Goal: Task Accomplishment & Management: Use online tool/utility

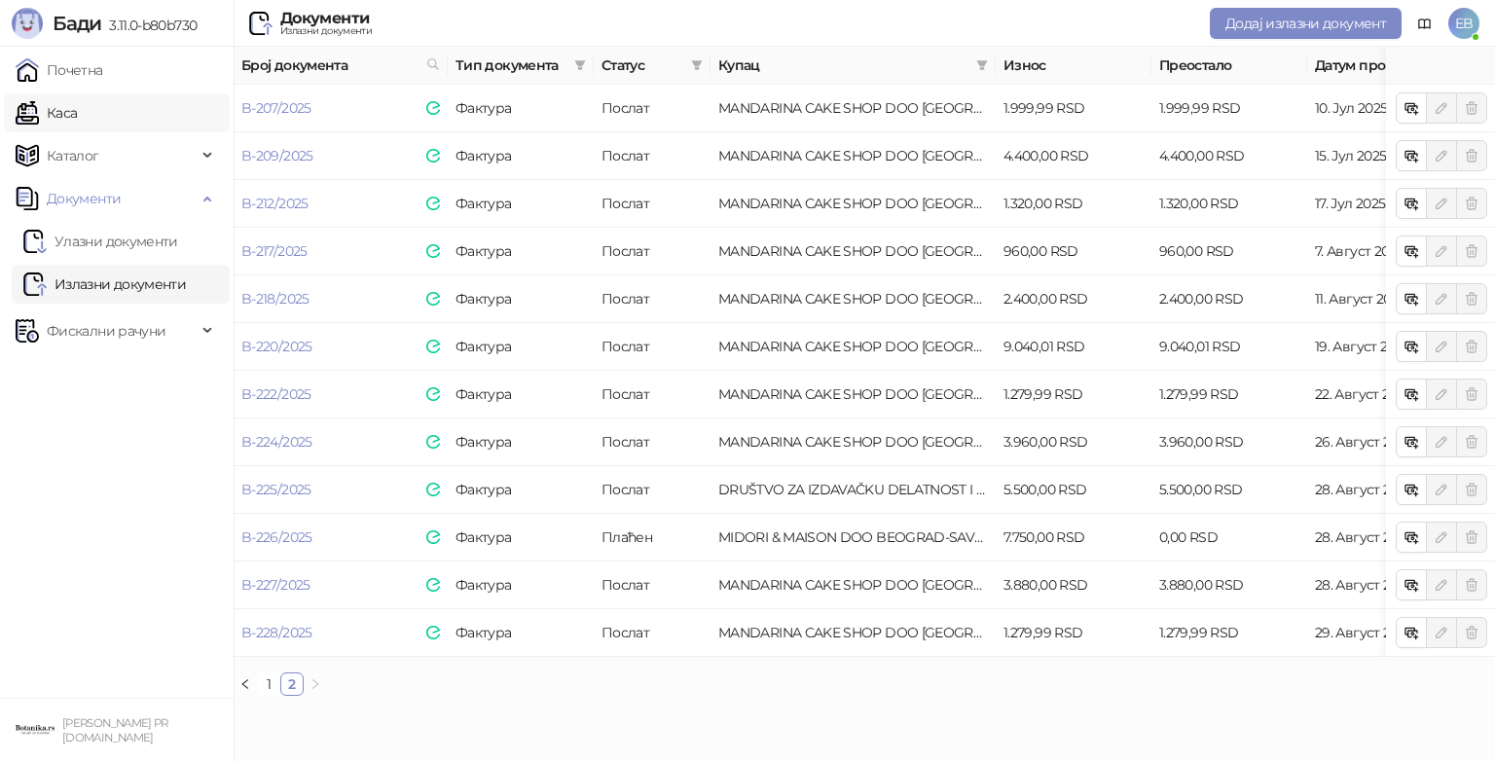
click at [77, 103] on link "Каса" at bounding box center [46, 112] width 61 height 39
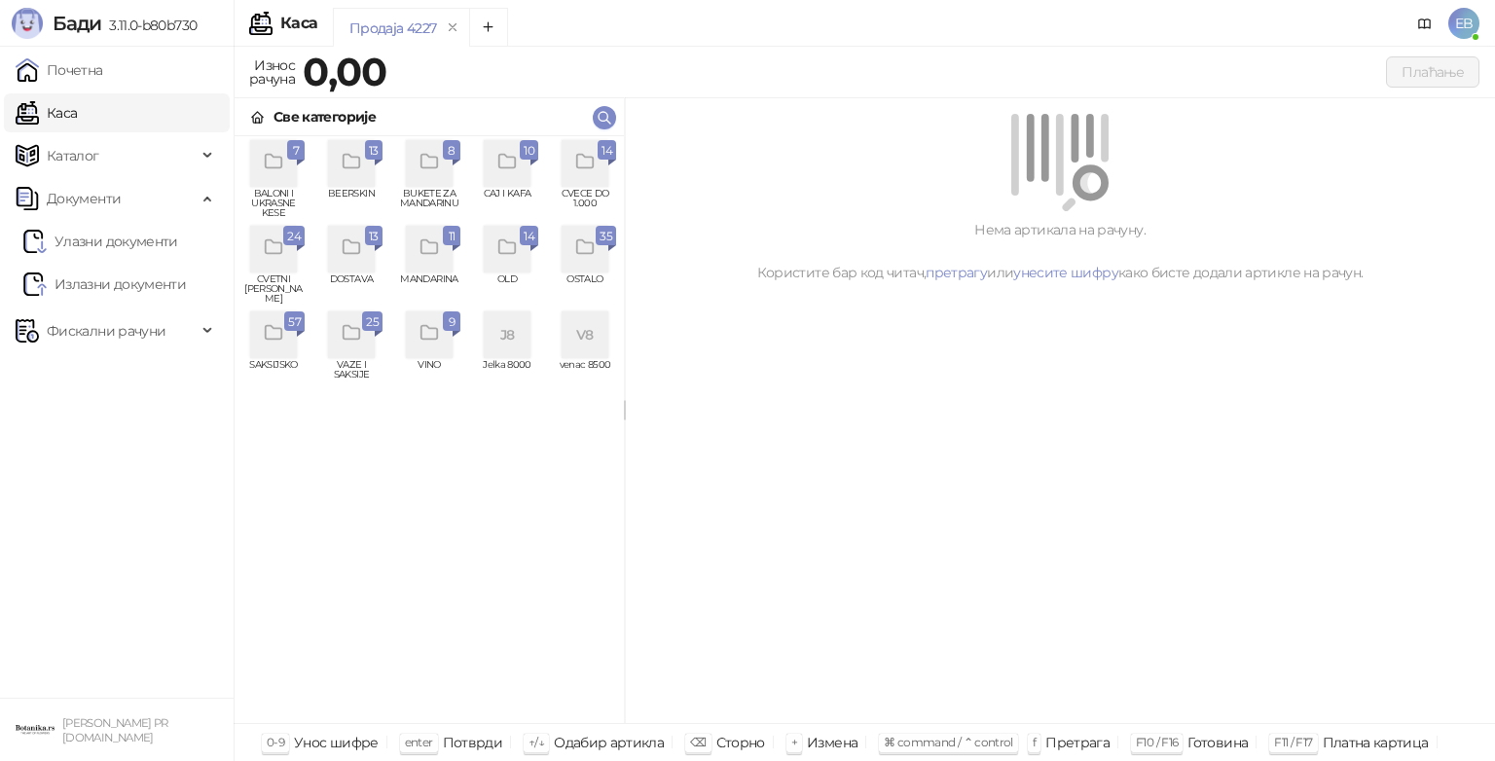
click at [276, 344] on icon "grid" at bounding box center [274, 333] width 22 height 22
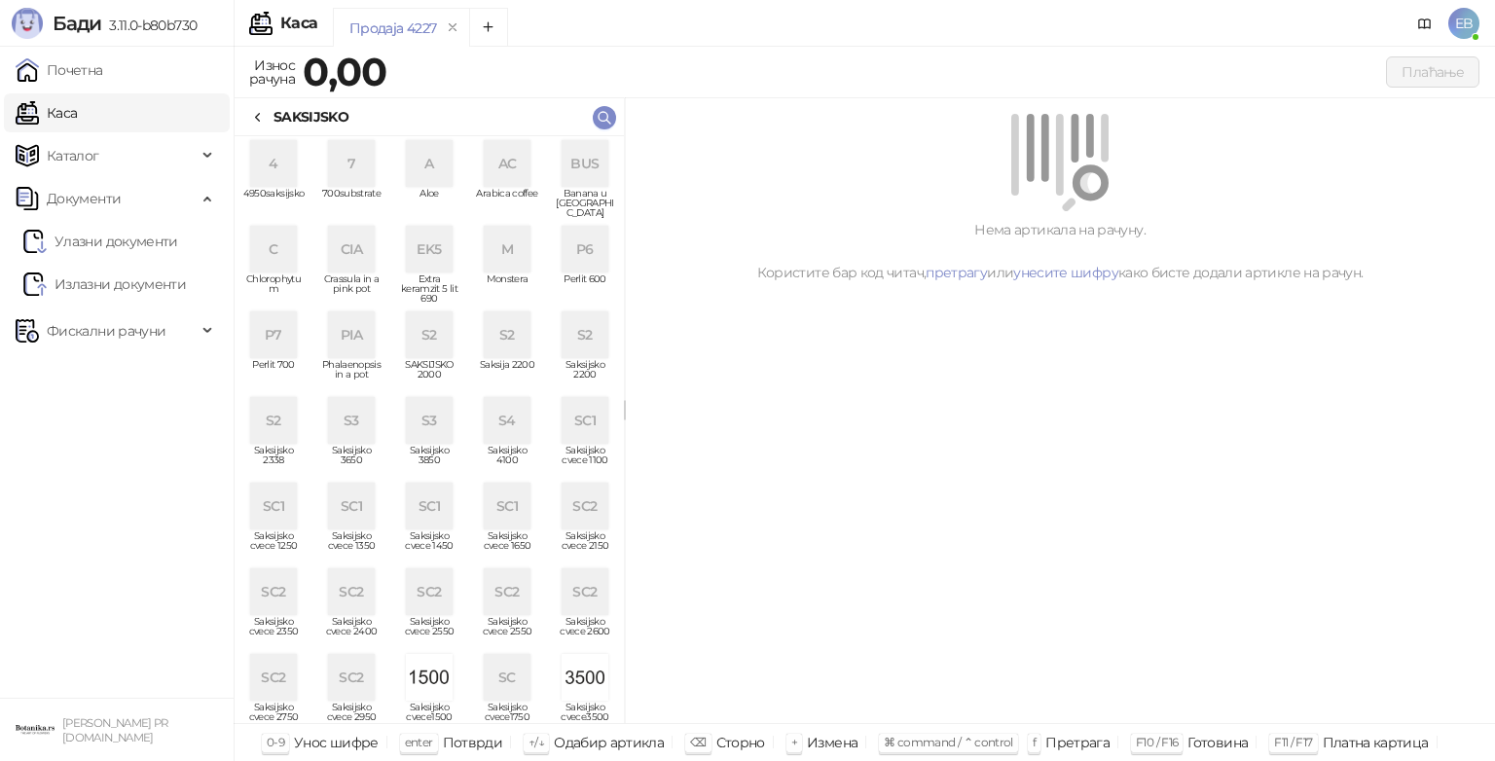
scroll to position [440, 0]
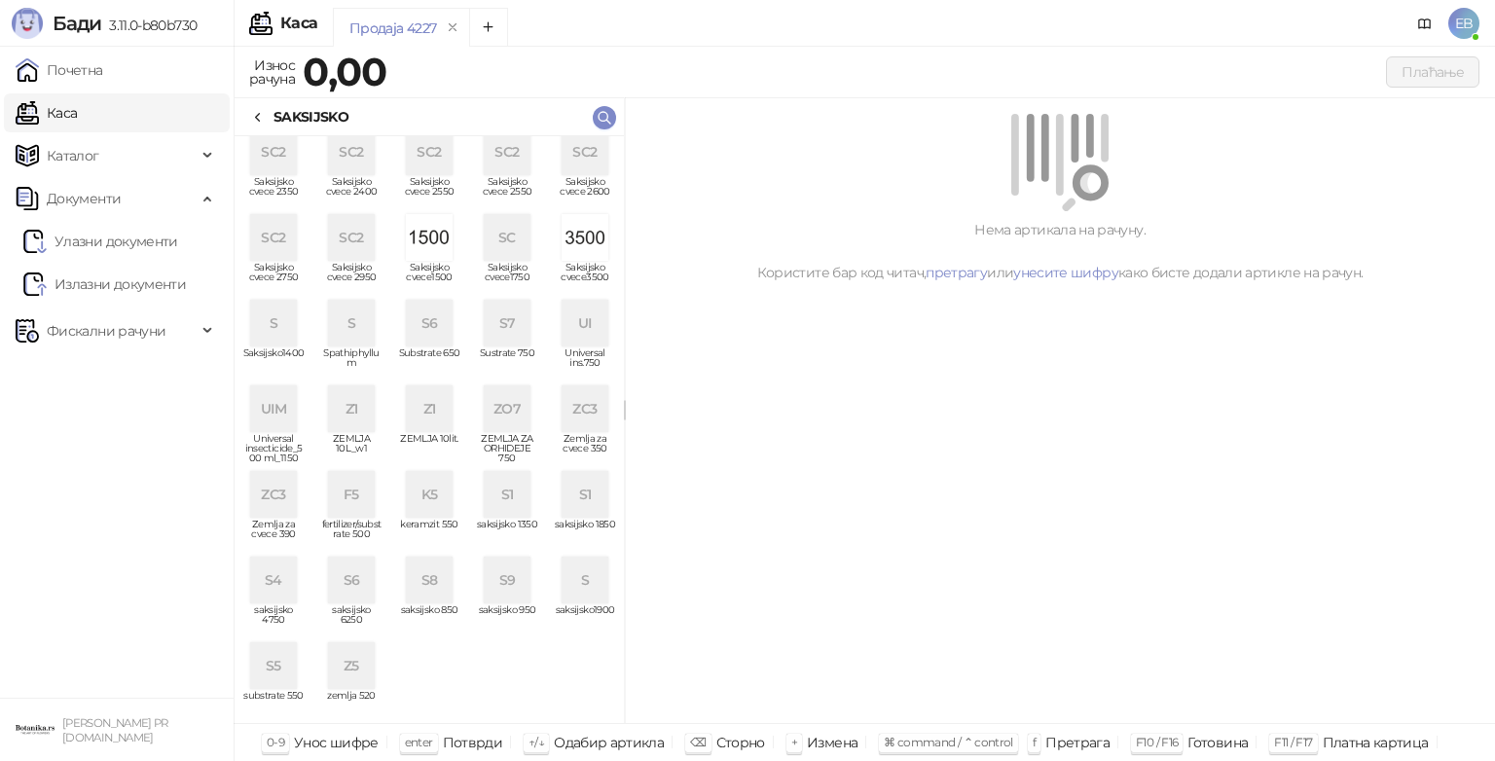
click at [491, 339] on div "S7" at bounding box center [507, 323] width 47 height 47
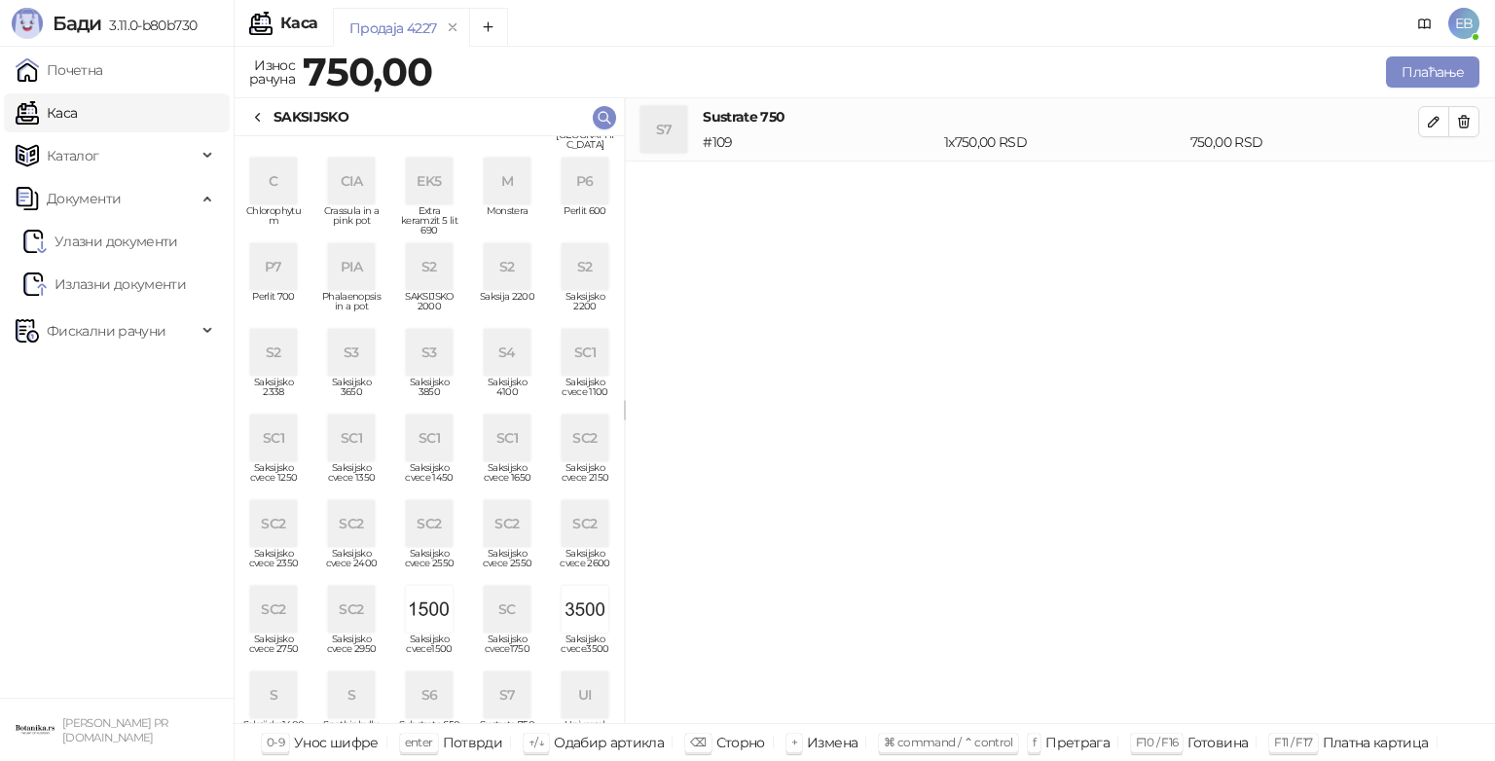
scroll to position [69, 0]
click at [271, 257] on div "P7" at bounding box center [273, 265] width 47 height 47
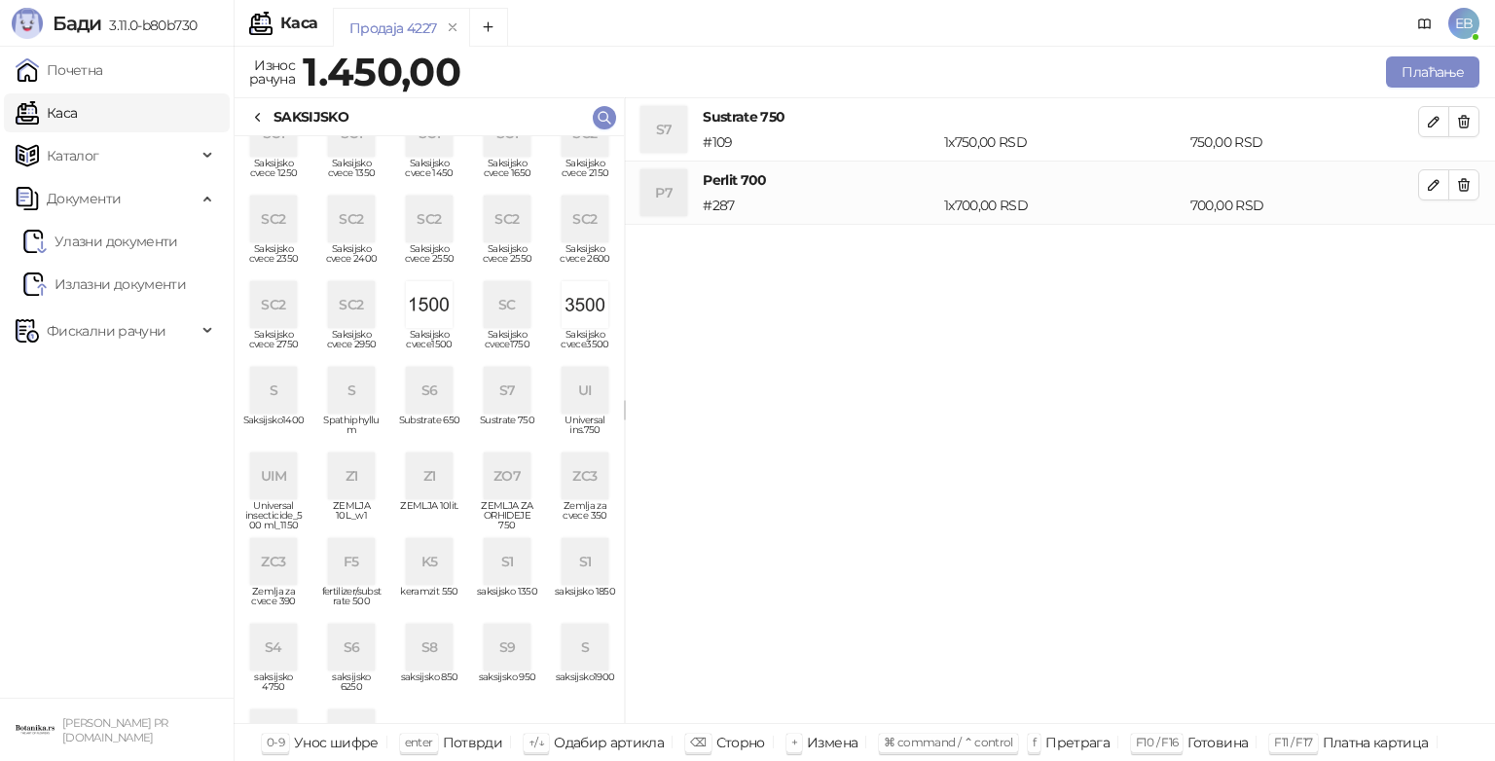
scroll to position [440, 0]
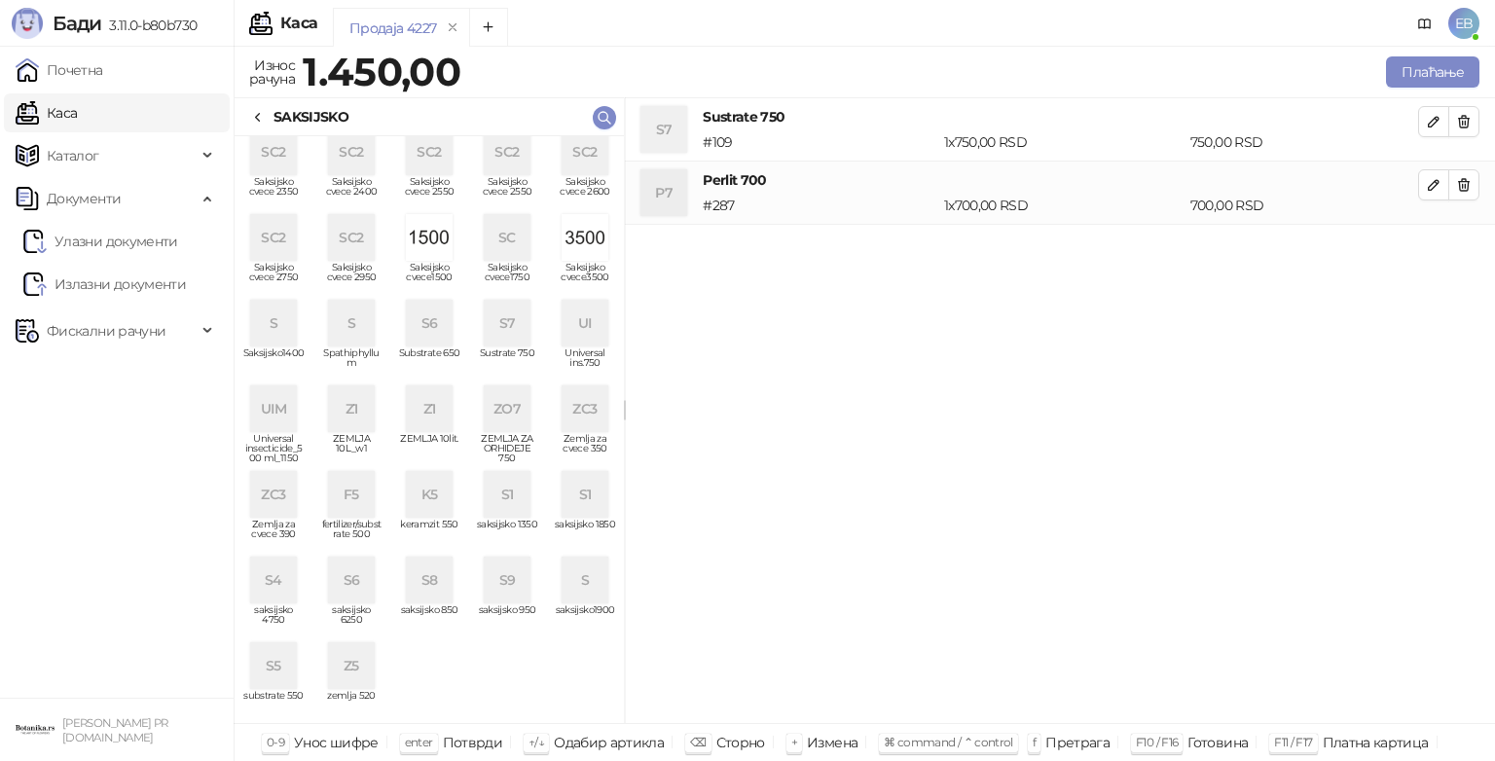
click at [259, 491] on div "ZC3" at bounding box center [273, 494] width 47 height 47
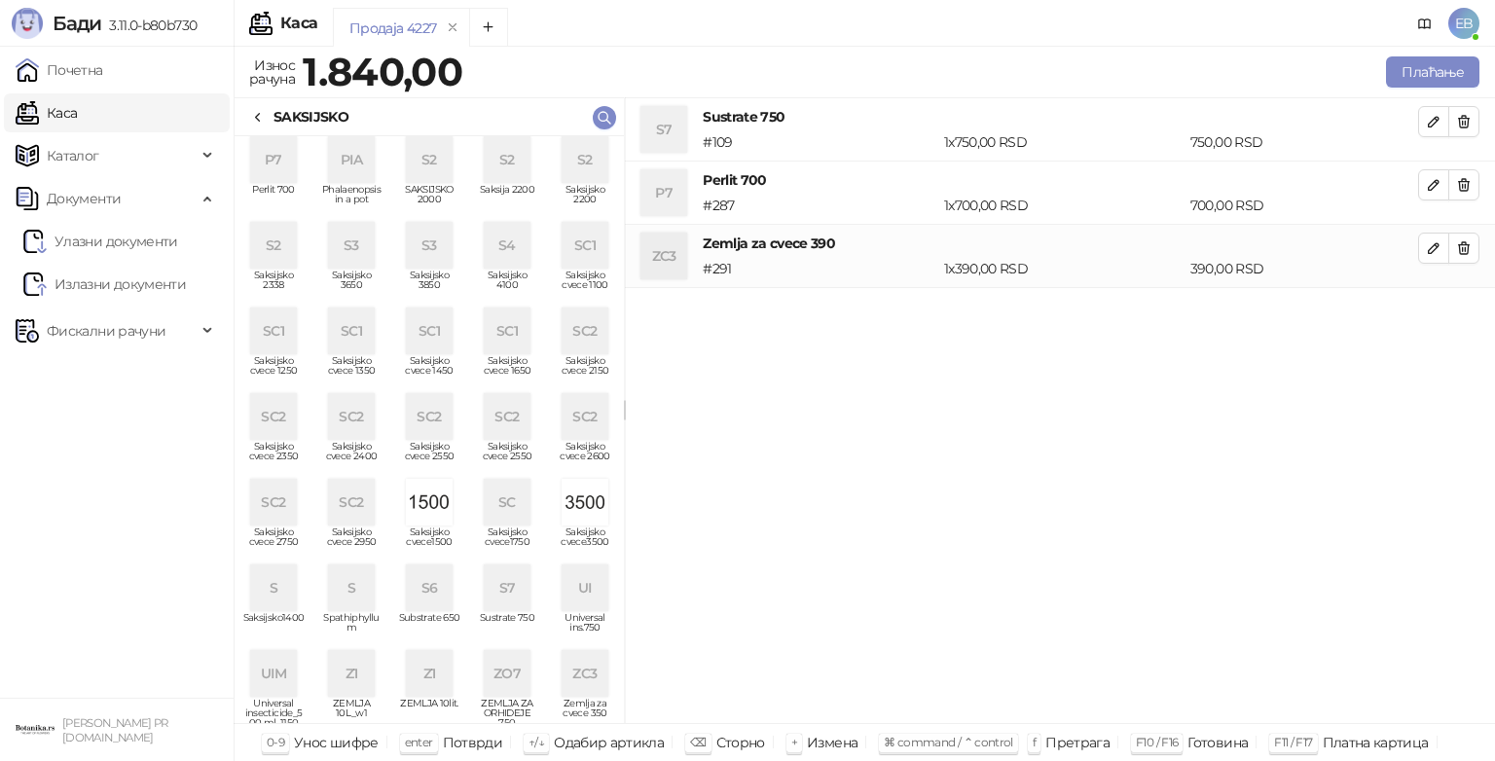
click at [443, 485] on img "grid" at bounding box center [429, 502] width 47 height 47
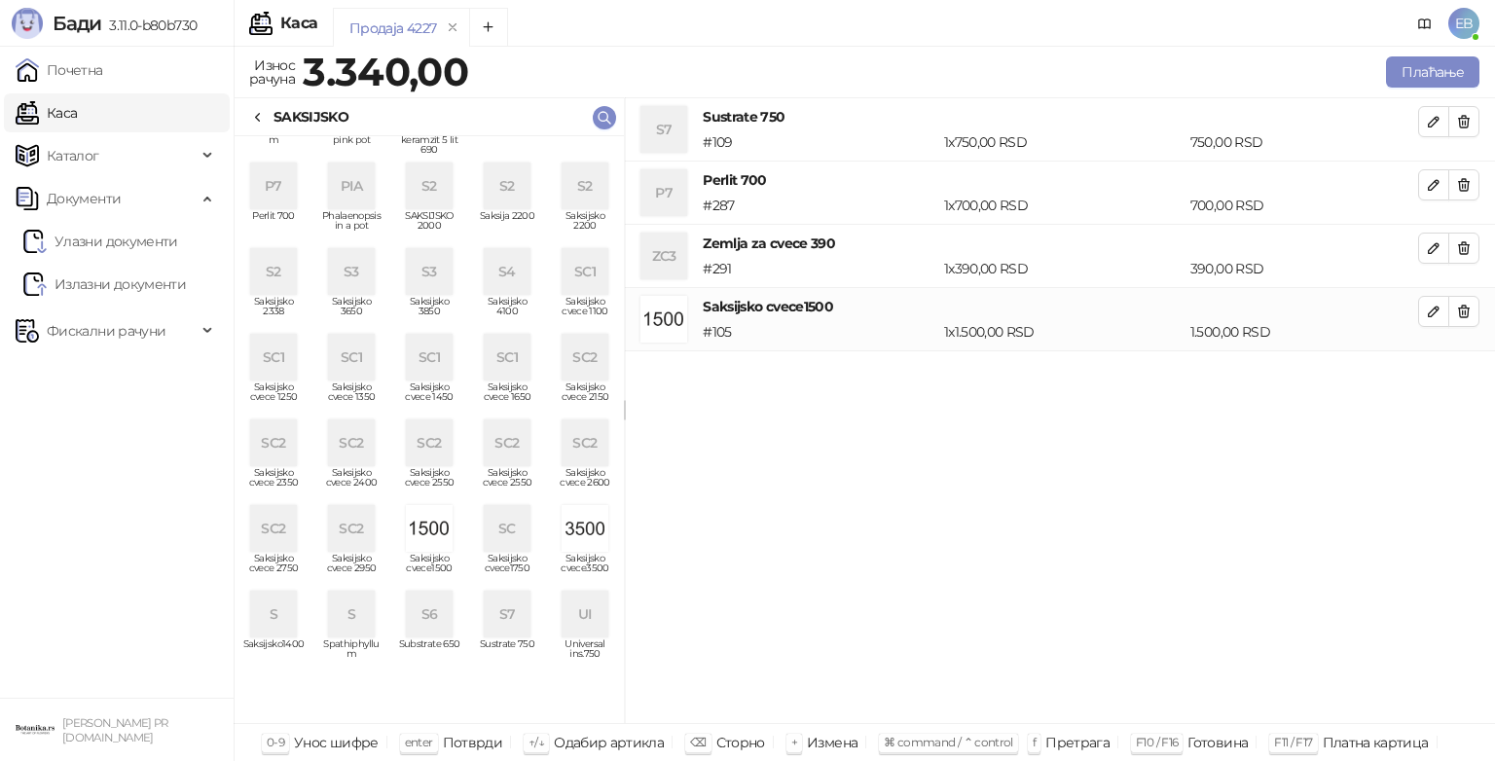
scroll to position [0, 0]
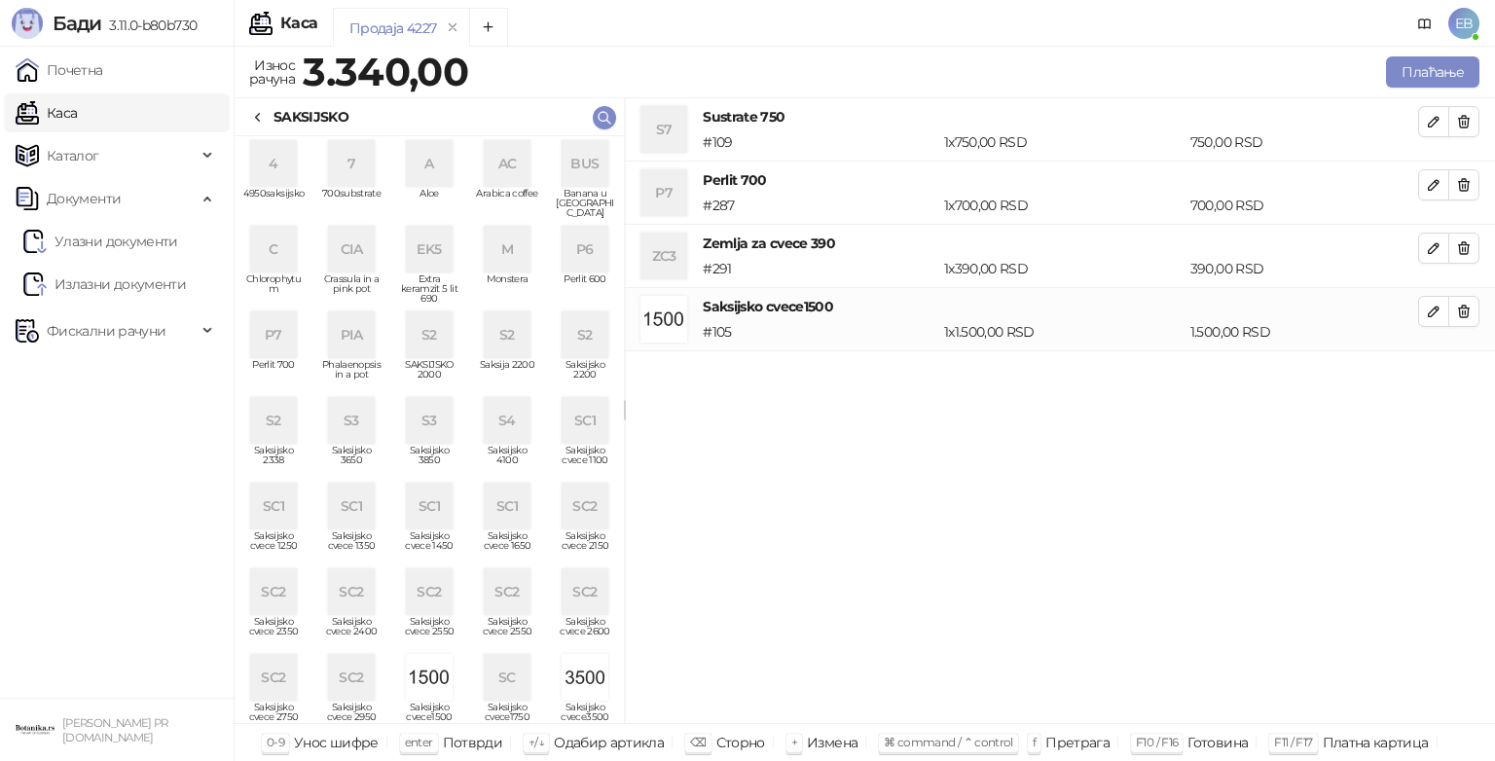
click at [253, 116] on icon at bounding box center [258, 118] width 16 height 16
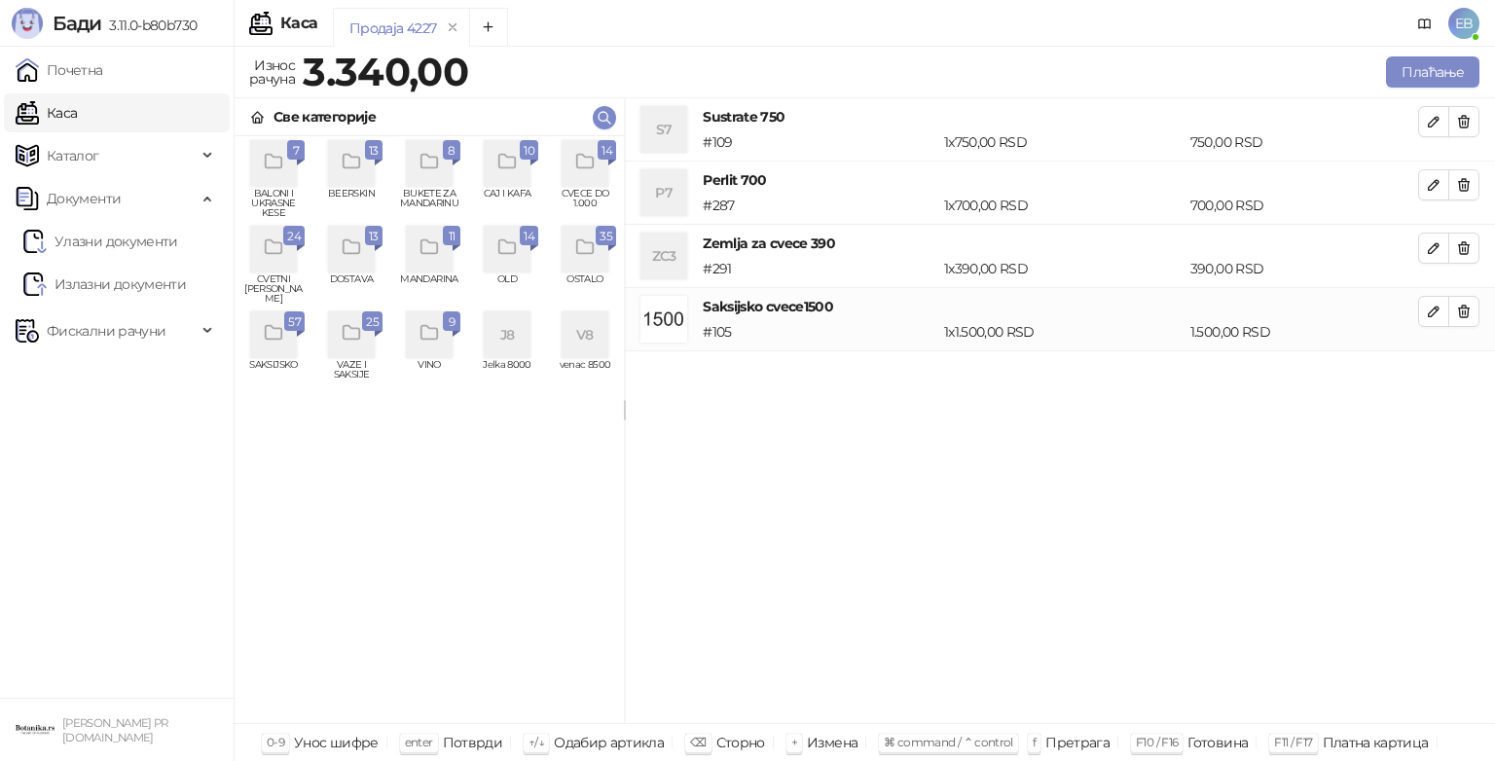
click at [586, 168] on icon "grid" at bounding box center [584, 162] width 17 height 14
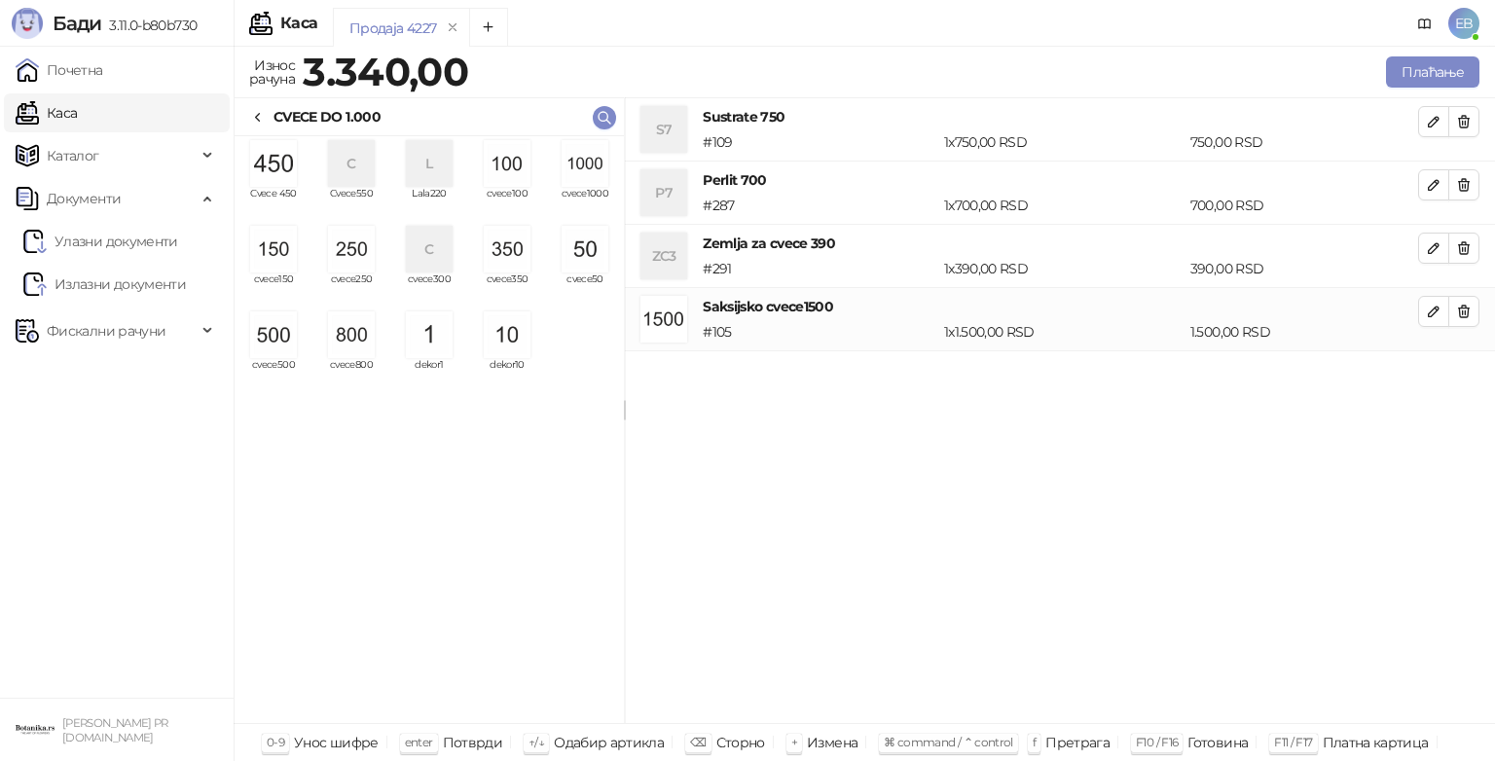
click at [586, 168] on img "grid" at bounding box center [585, 163] width 47 height 47
click at [354, 240] on img "grid" at bounding box center [351, 249] width 47 height 47
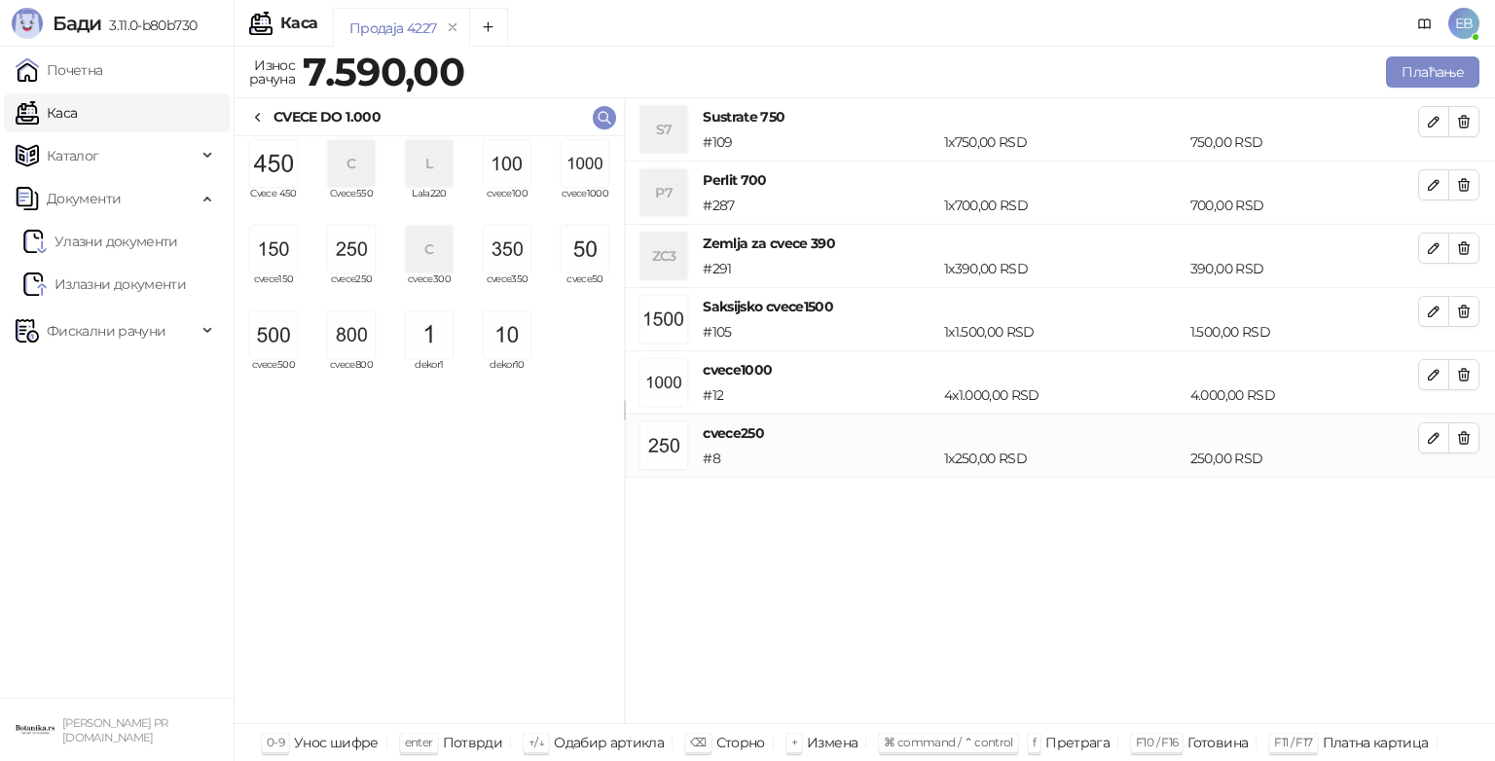
click at [592, 257] on img "grid" at bounding box center [585, 249] width 47 height 47
click at [1433, 64] on button "Плаћање" at bounding box center [1432, 71] width 93 height 31
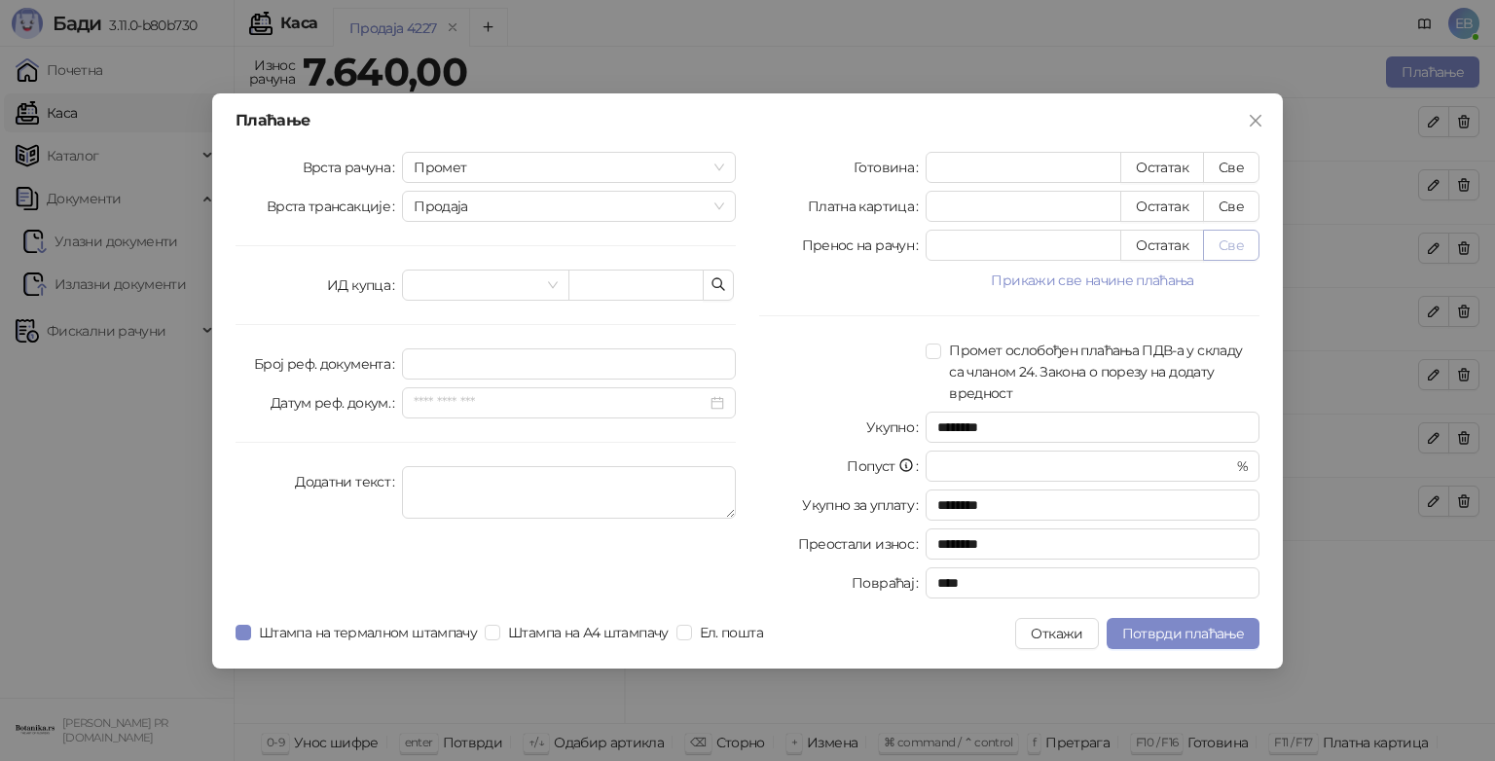
click at [1220, 253] on button "Све" at bounding box center [1231, 245] width 56 height 31
type input "****"
click at [1166, 631] on span "Потврди плаћање" at bounding box center [1183, 634] width 122 height 18
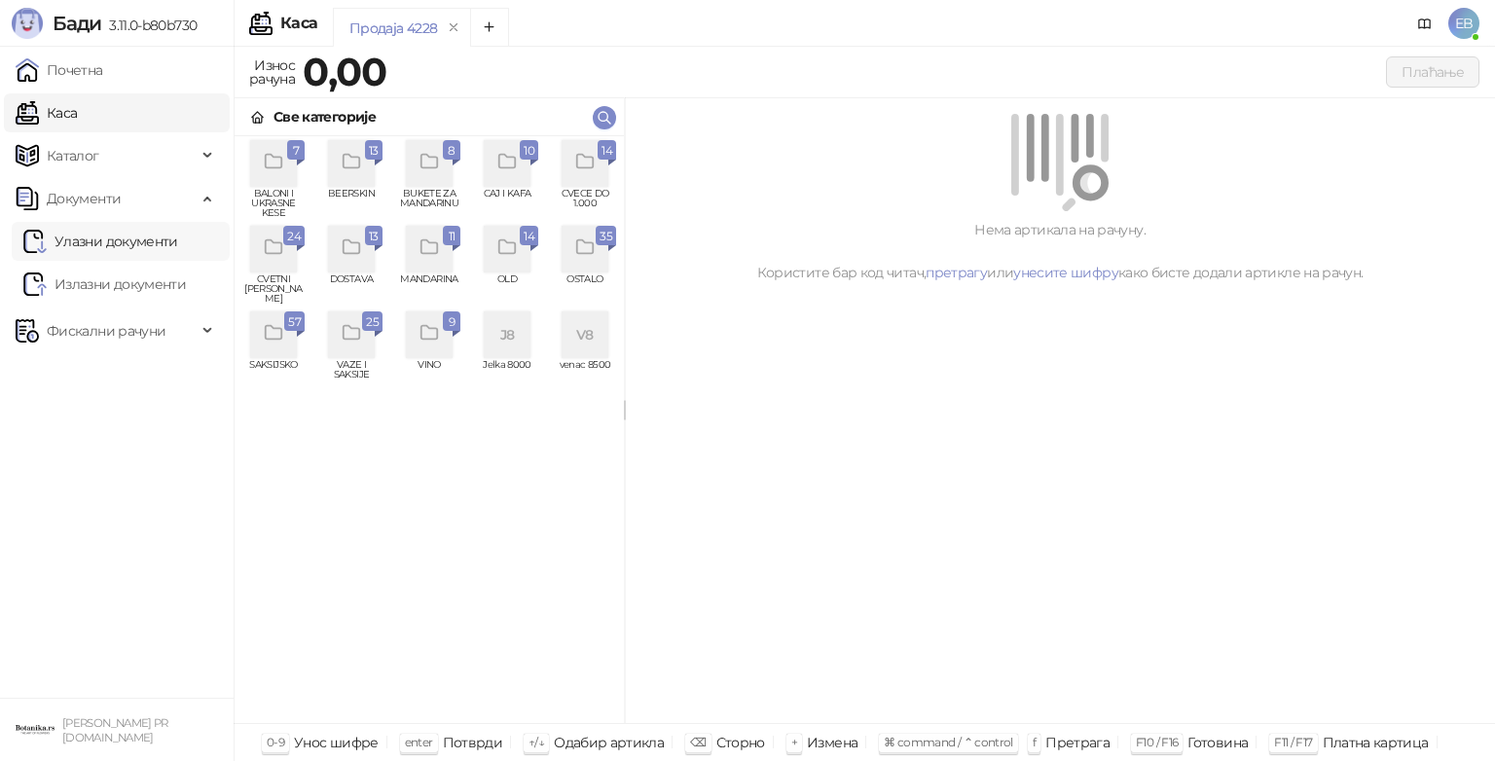
click at [155, 237] on link "Улазни документи" at bounding box center [100, 241] width 155 height 39
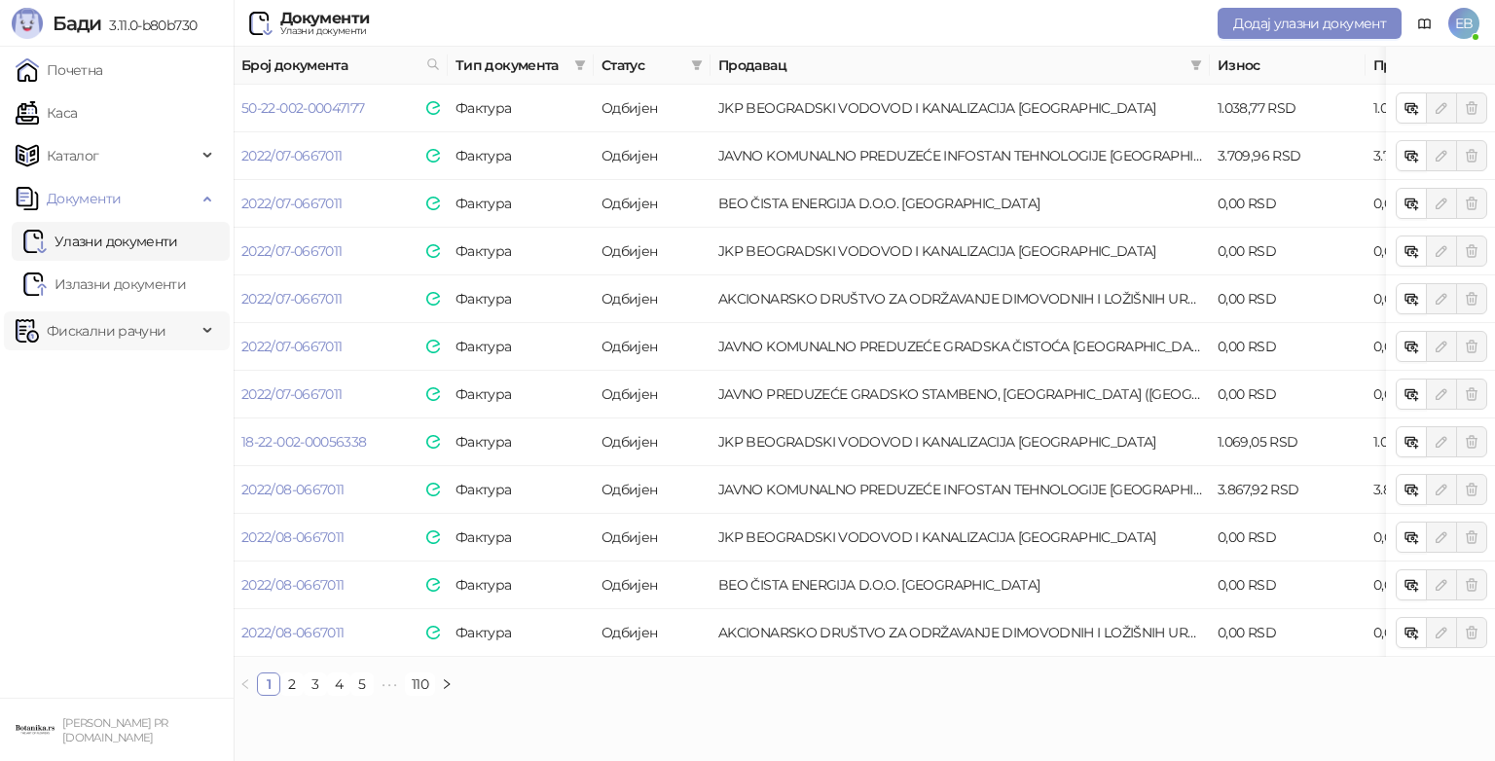
click at [166, 323] on span "Фискални рачуни" at bounding box center [106, 330] width 181 height 39
click at [143, 372] on link "Издати рачуни" at bounding box center [88, 373] width 130 height 39
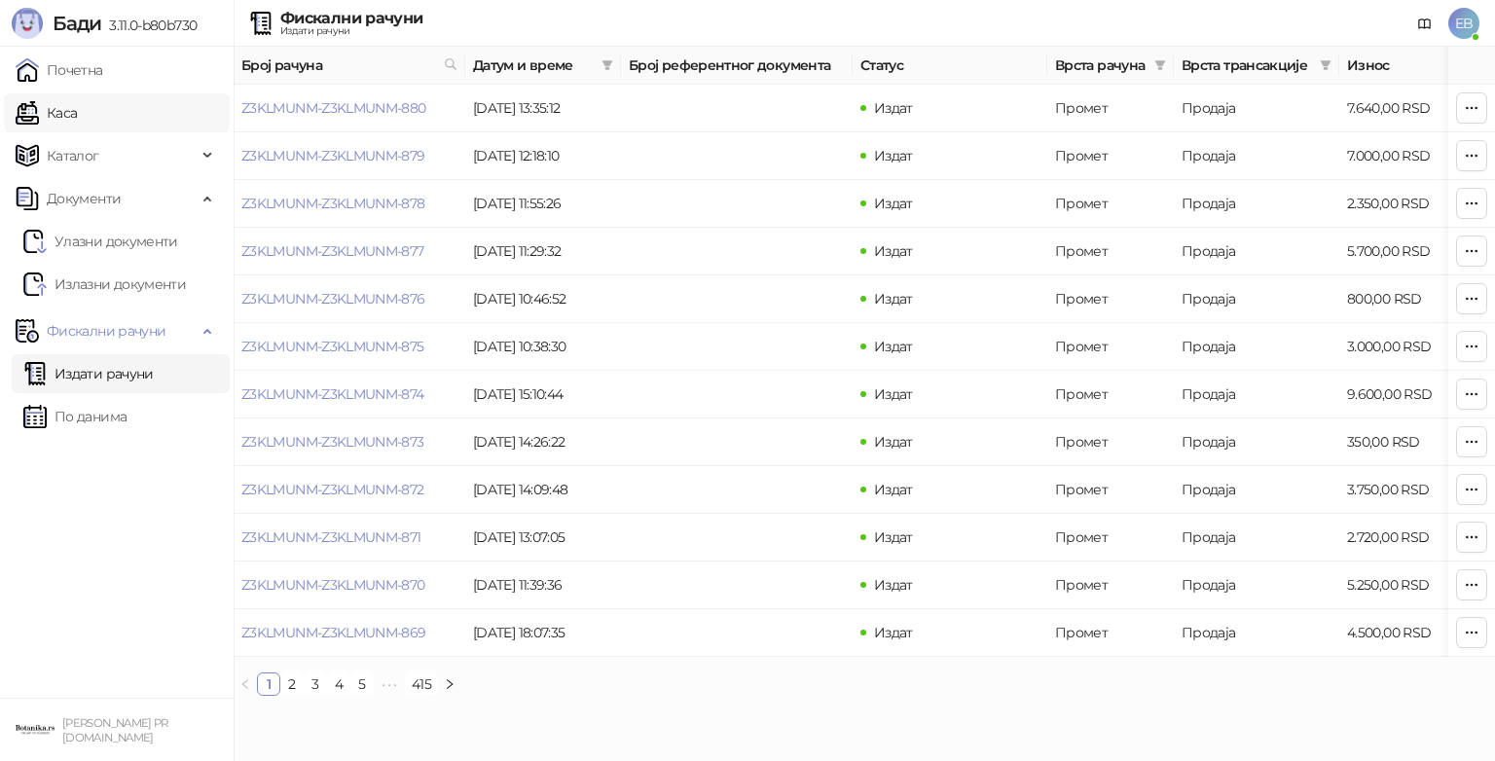
click at [74, 122] on link "Каса" at bounding box center [46, 112] width 61 height 39
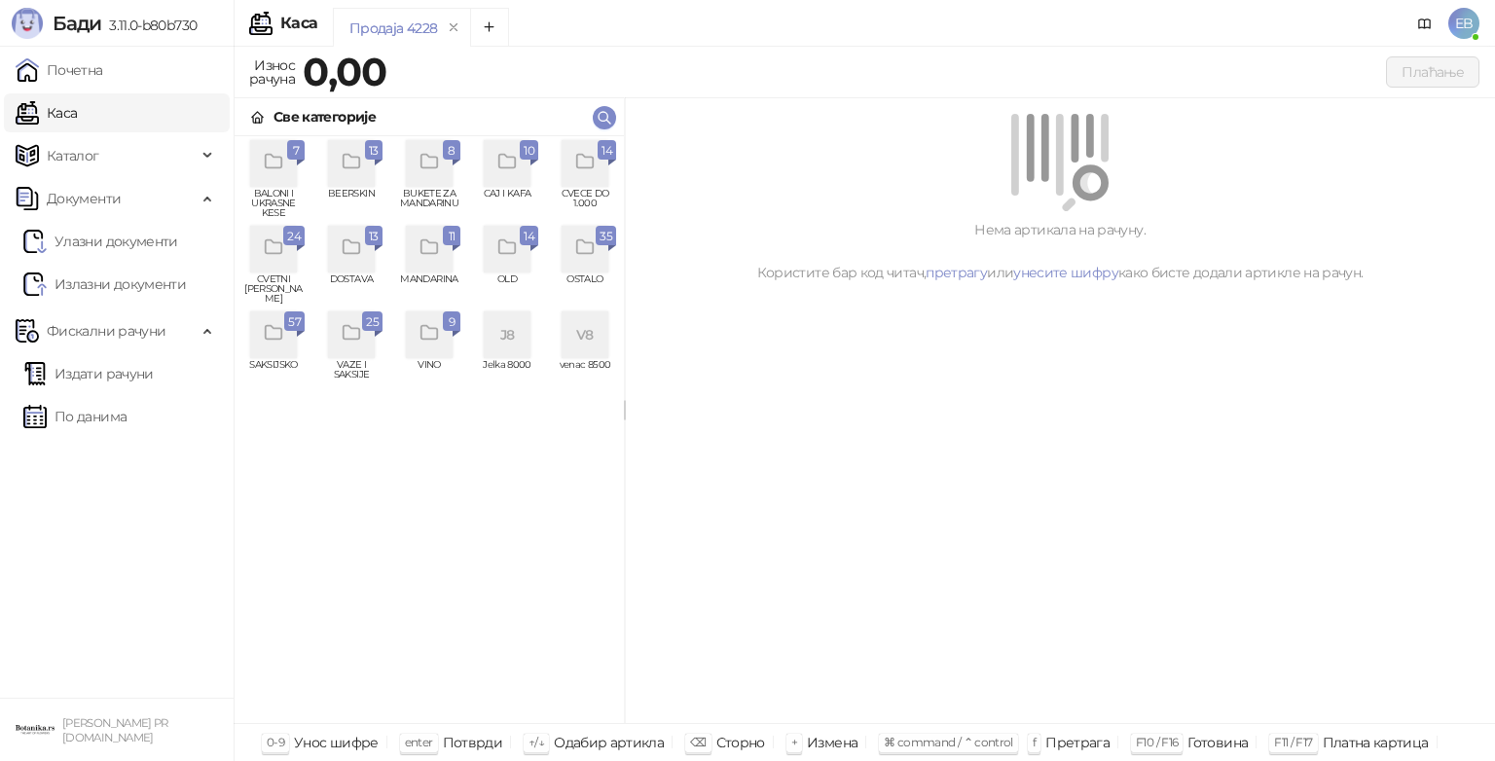
click at [277, 252] on icon "grid" at bounding box center [274, 248] width 22 height 22
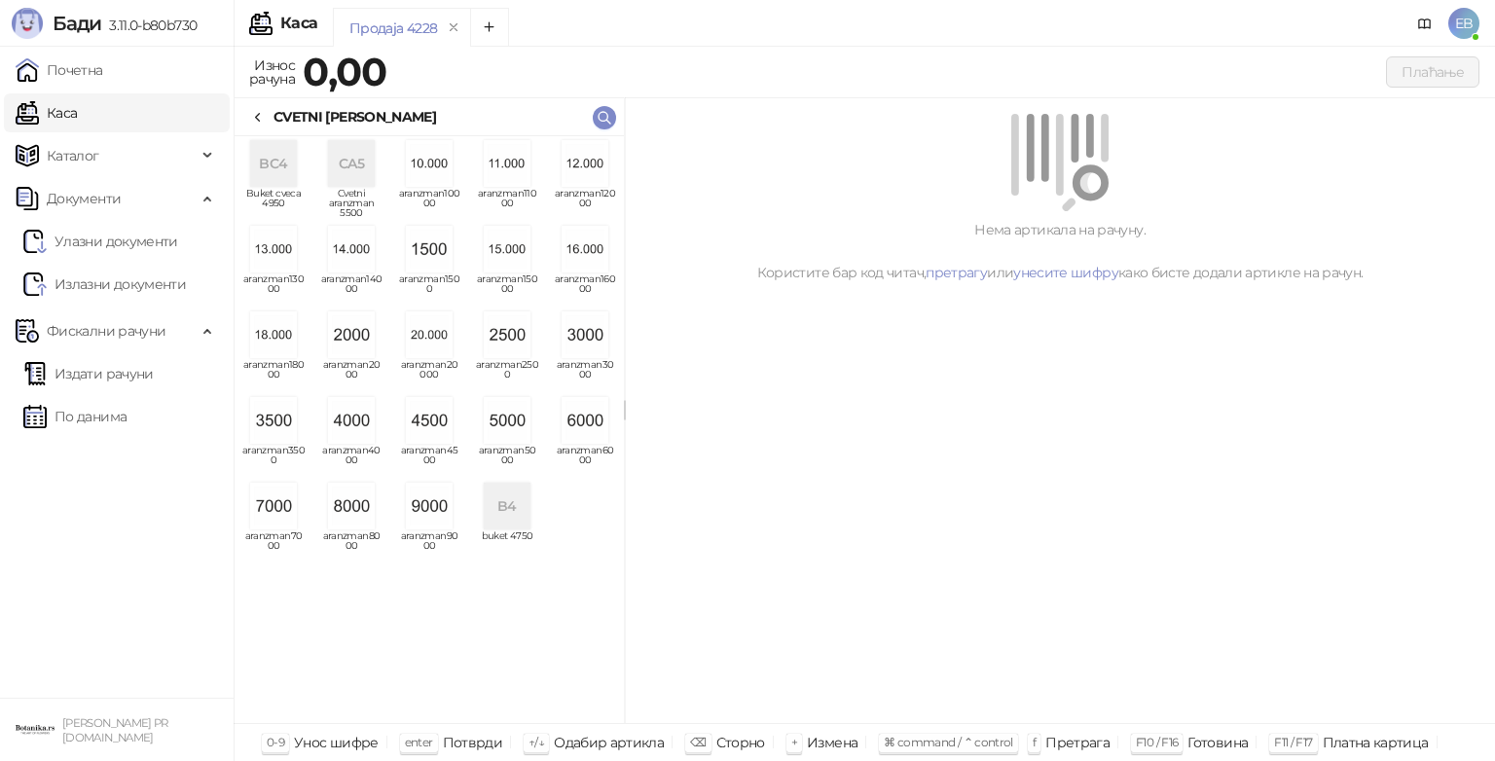
click at [596, 315] on img "grid" at bounding box center [585, 334] width 47 height 47
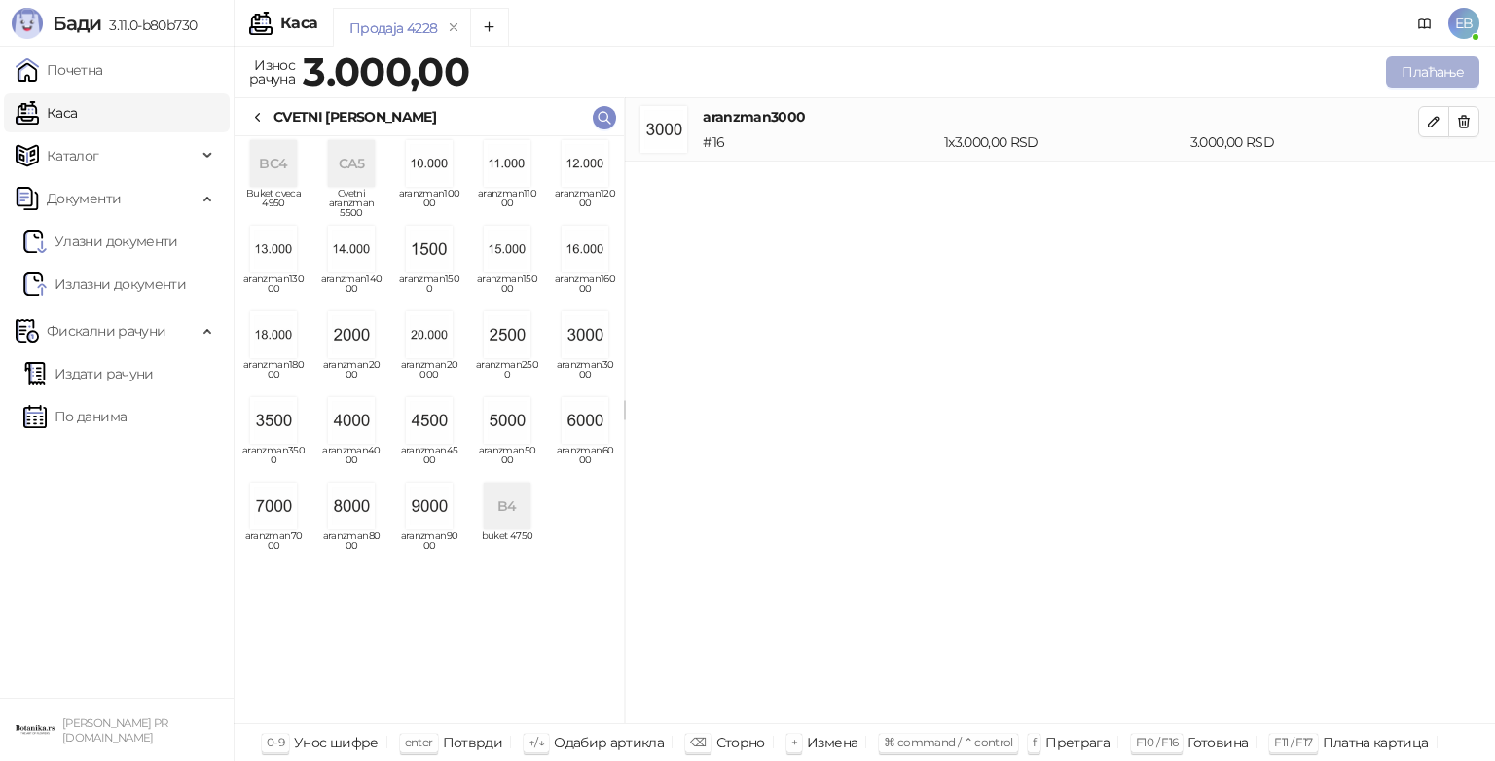
click at [1433, 72] on button "Плаћање" at bounding box center [1432, 71] width 93 height 31
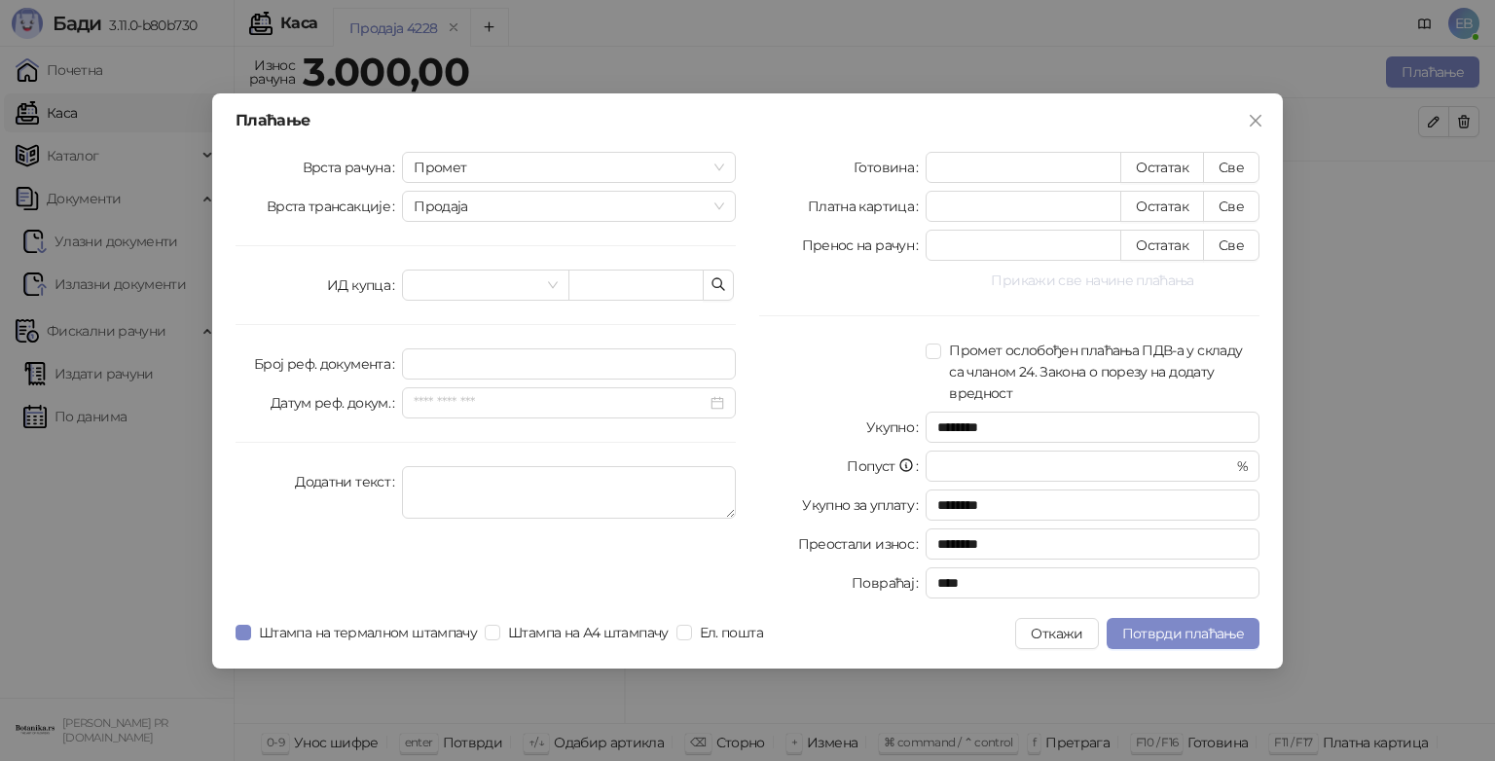
click at [1236, 273] on button "Прикажи све начине плаћања" at bounding box center [1093, 280] width 334 height 23
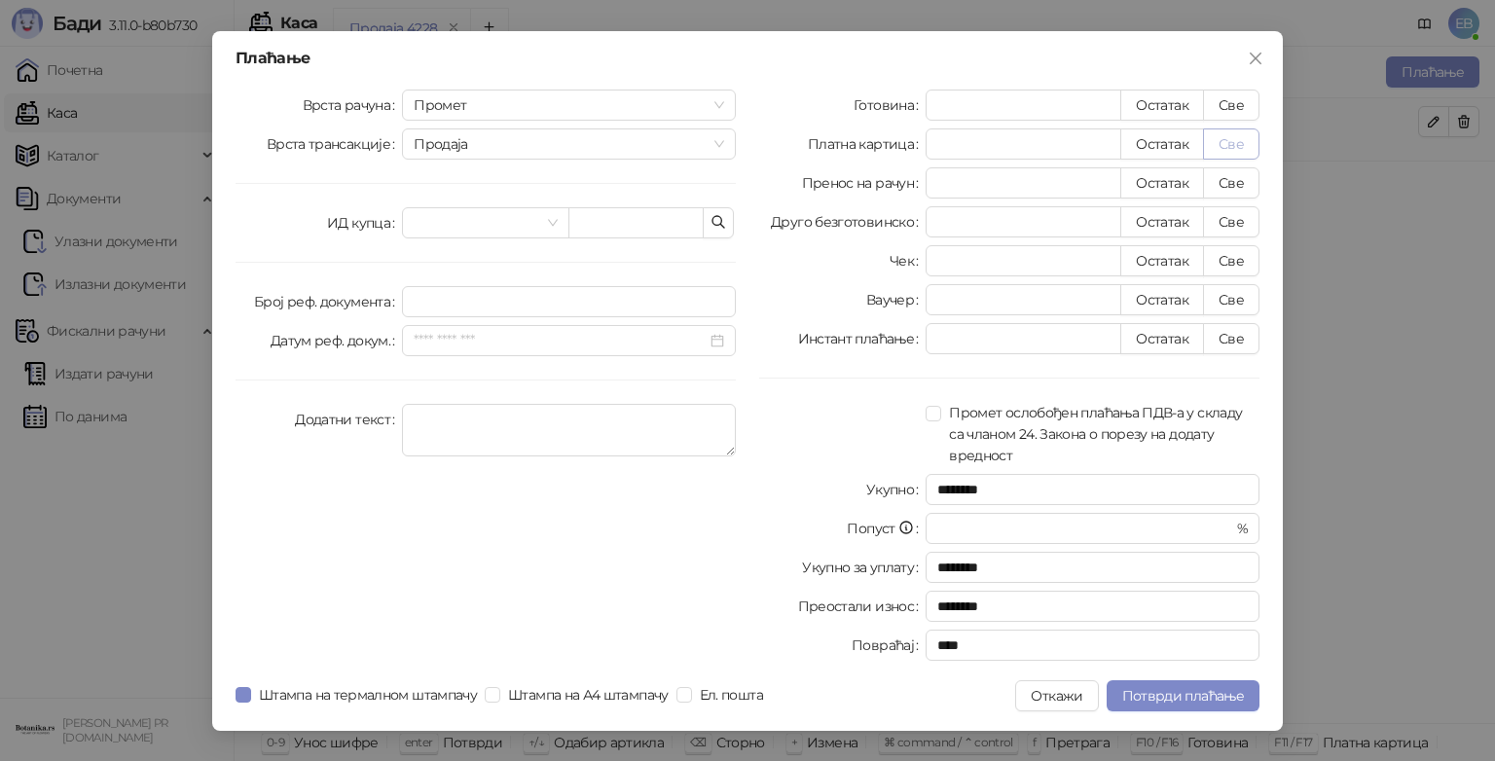
click at [1233, 144] on button "Све" at bounding box center [1231, 143] width 56 height 31
type input "****"
click at [1195, 700] on span "Потврди плаћање" at bounding box center [1183, 696] width 122 height 18
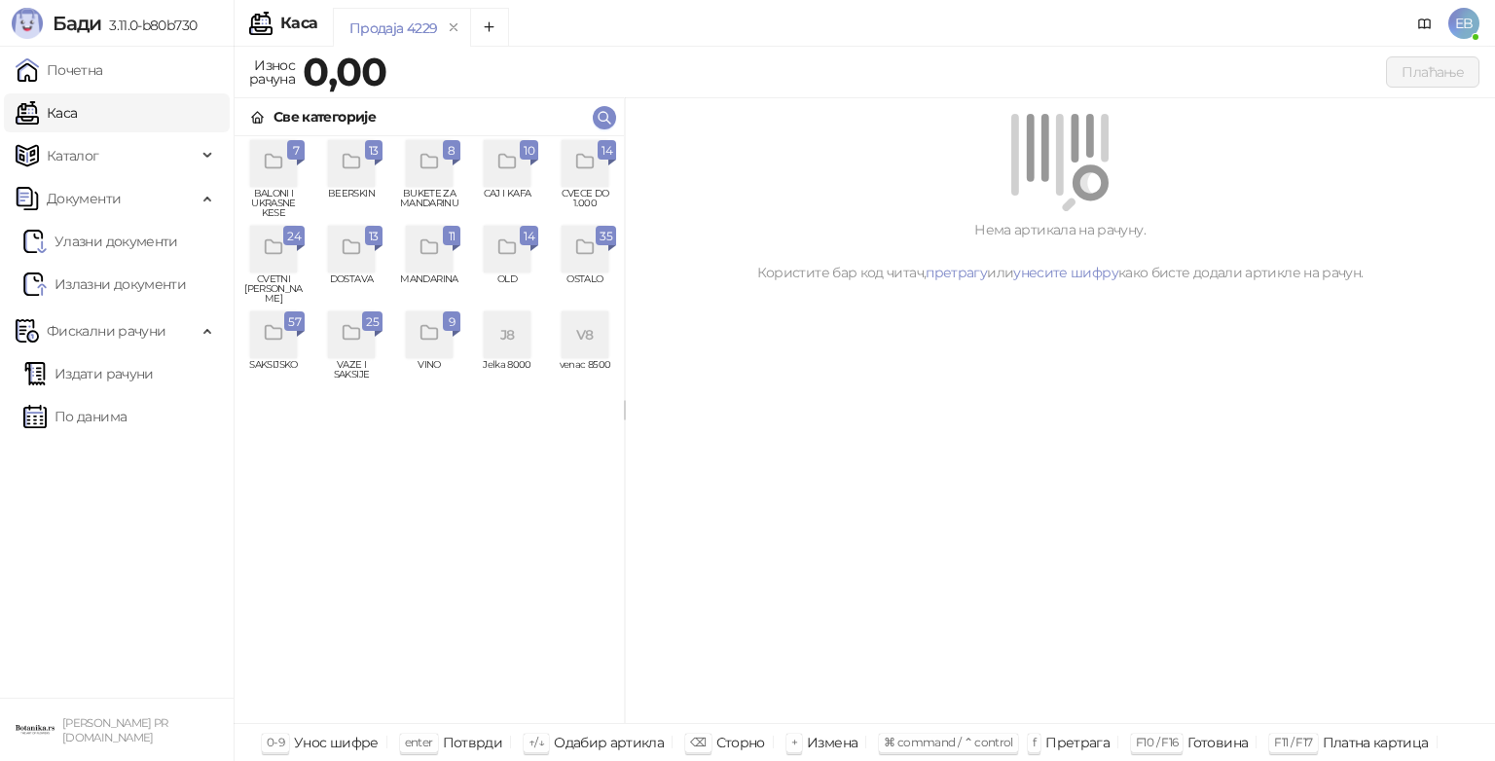
click at [590, 170] on icon "grid" at bounding box center [585, 162] width 22 height 22
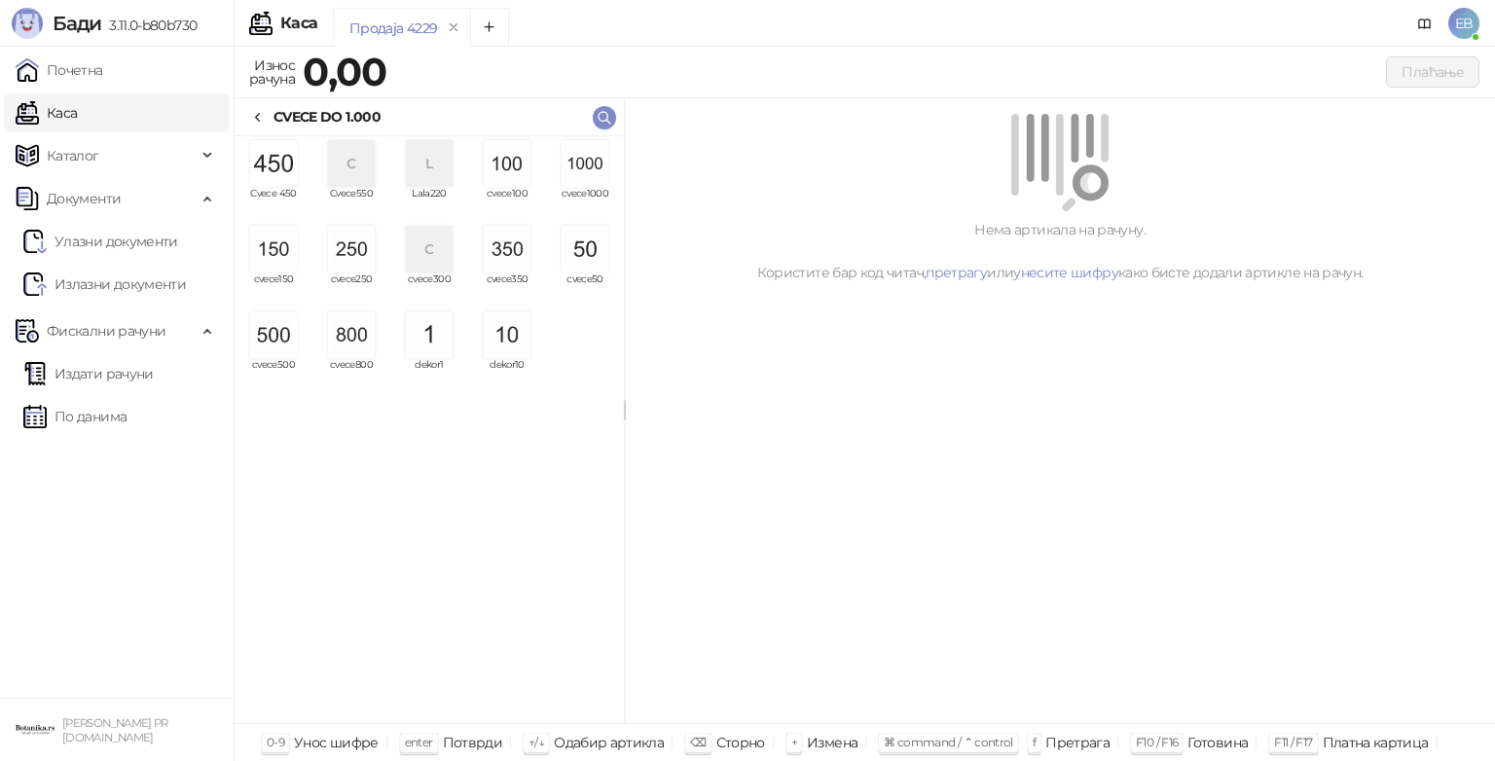
click at [590, 170] on img "grid" at bounding box center [585, 163] width 47 height 47
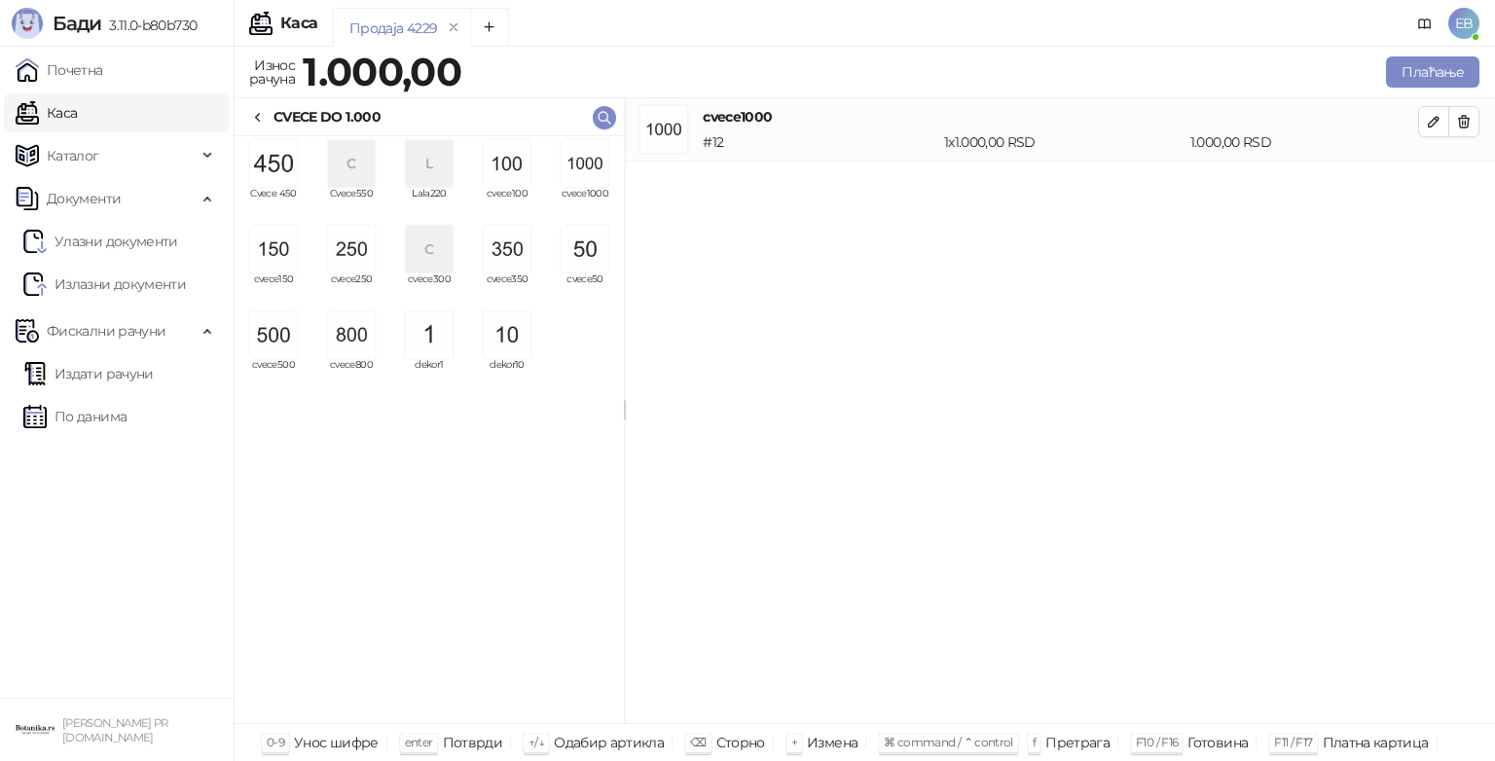
click at [590, 170] on img "grid" at bounding box center [585, 163] width 47 height 47
click at [1424, 73] on button "Плаћање" at bounding box center [1432, 71] width 93 height 31
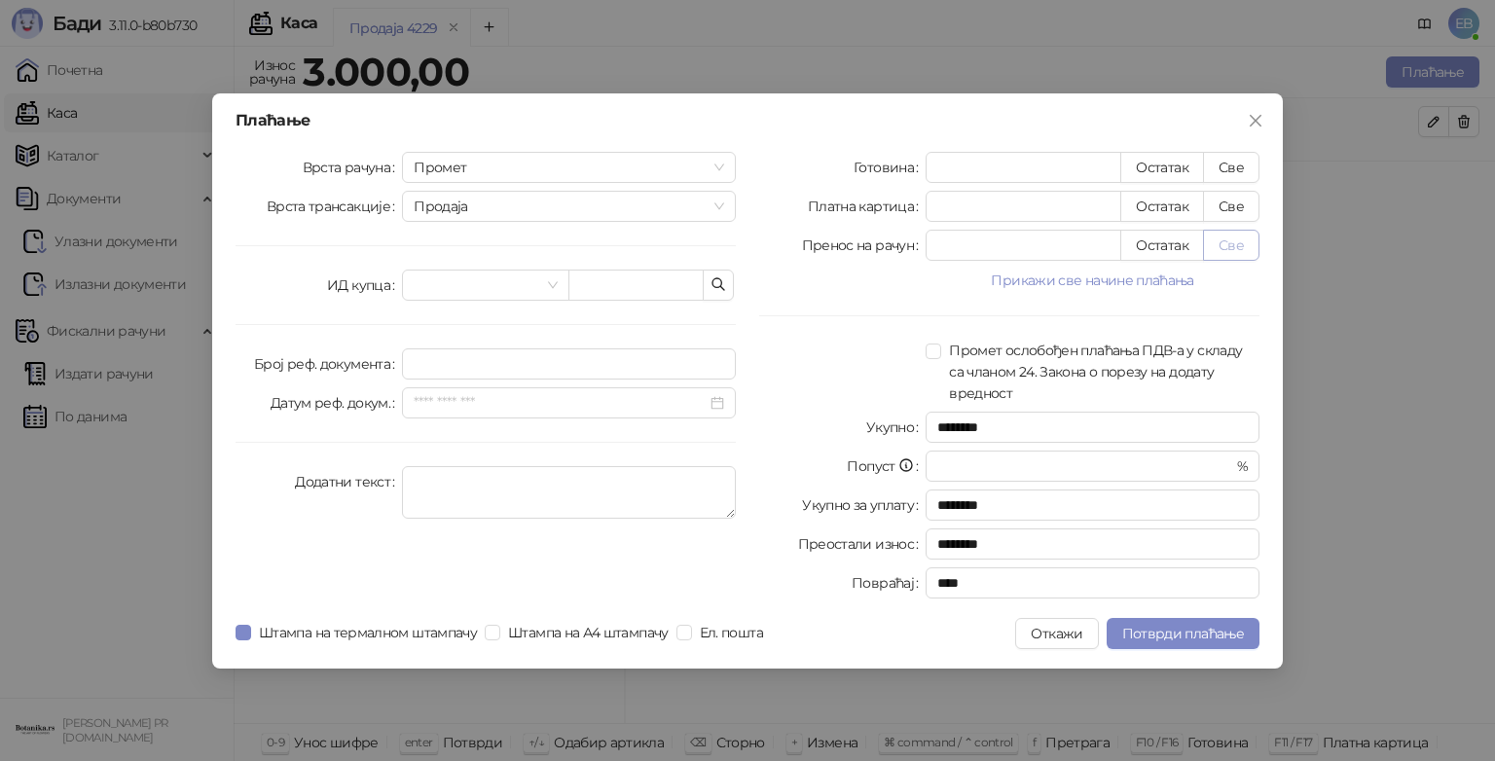
click at [1223, 239] on button "Све" at bounding box center [1231, 245] width 56 height 31
type input "****"
click at [1152, 625] on span "Потврди плаћање" at bounding box center [1183, 634] width 122 height 18
